Goal: Information Seeking & Learning: Learn about a topic

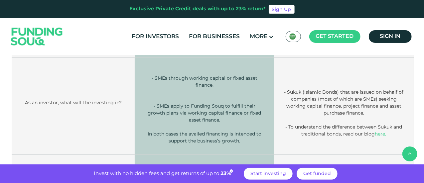
scroll to position [282, 0]
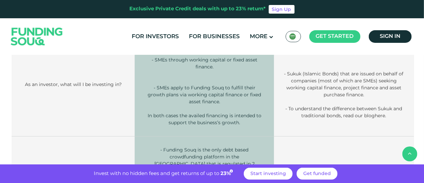
click at [387, 116] on link "here." at bounding box center [380, 116] width 11 height 6
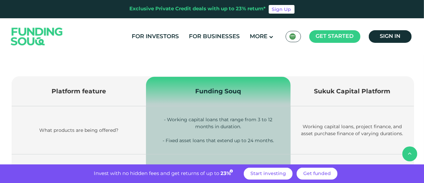
scroll to position [878, 0]
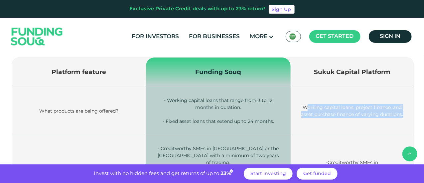
drag, startPoint x: 295, startPoint y: 99, endPoint x: 397, endPoint y: 106, distance: 101.4
click at [397, 106] on td "Working capital loans, project finance, and asset purchase finance of varying d…" at bounding box center [352, 111] width 123 height 48
click at [377, 119] on td "Working capital loans, project finance, and asset purchase finance of varying d…" at bounding box center [352, 111] width 123 height 48
click at [398, 105] on td "Working capital loans, project finance, and asset purchase finance of varying d…" at bounding box center [352, 111] width 123 height 48
drag, startPoint x: 394, startPoint y: 106, endPoint x: 301, endPoint y: 99, distance: 93.5
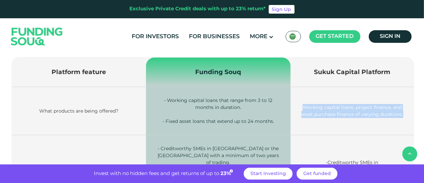
click at [293, 97] on td "Working capital loans, project finance, and asset purchase finance of varying d…" at bounding box center [352, 111] width 123 height 48
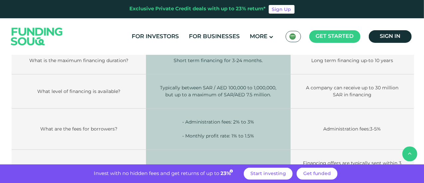
scroll to position [1033, 0]
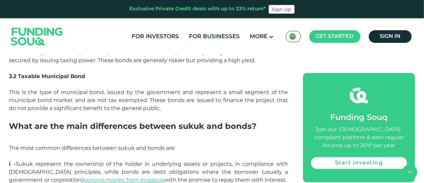
scroll to position [1426, 0]
click at [134, 132] on h2 "What are the main differences between sukuk and bonds?" at bounding box center [148, 132] width 279 height 24
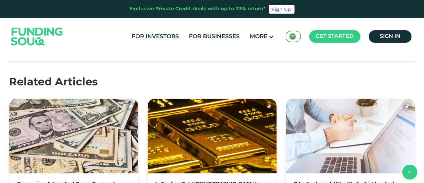
scroll to position [2156, 0]
